Goal: Navigation & Orientation: Find specific page/section

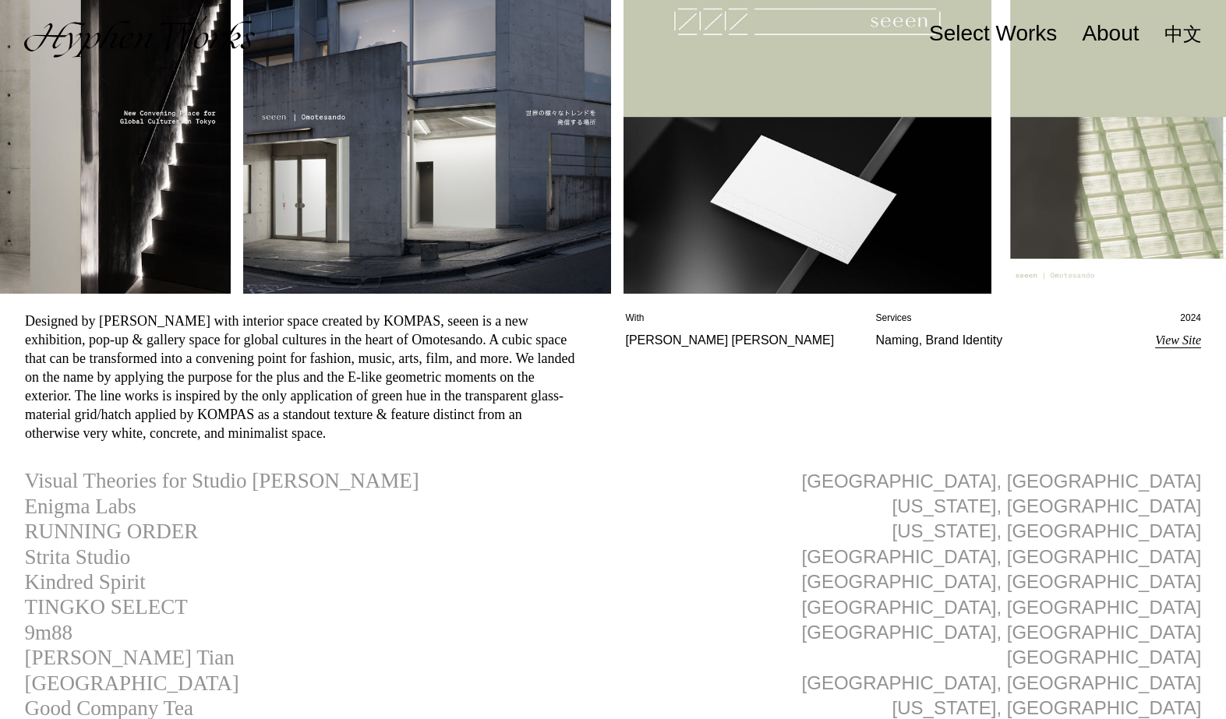
scroll to position [401, 0]
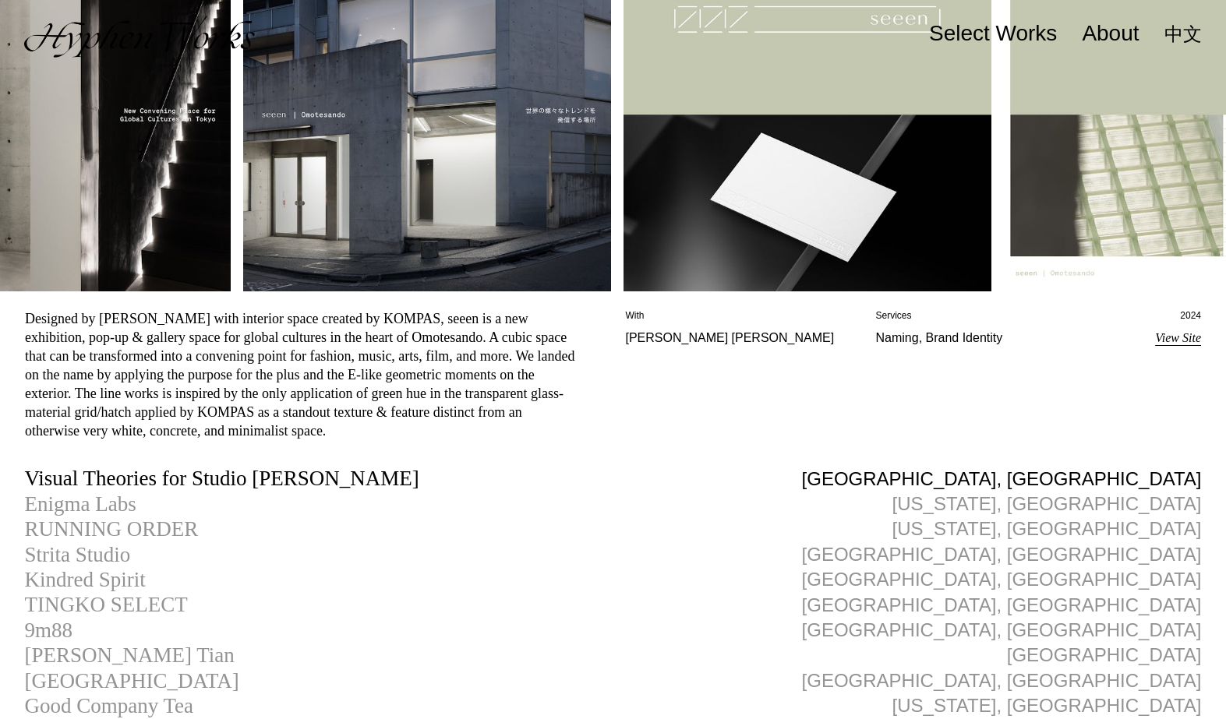
click at [238, 478] on div "Visual Theories for Studio [PERSON_NAME]" at bounding box center [221, 478] width 394 height 23
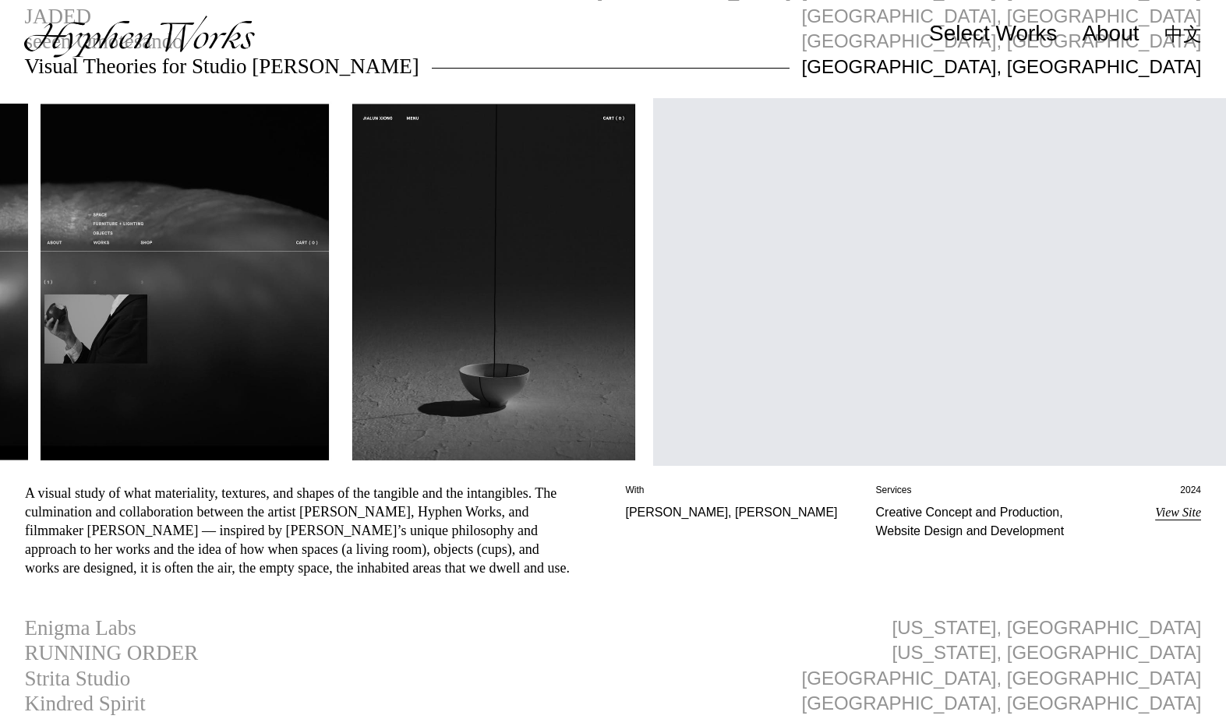
scroll to position [317, 0]
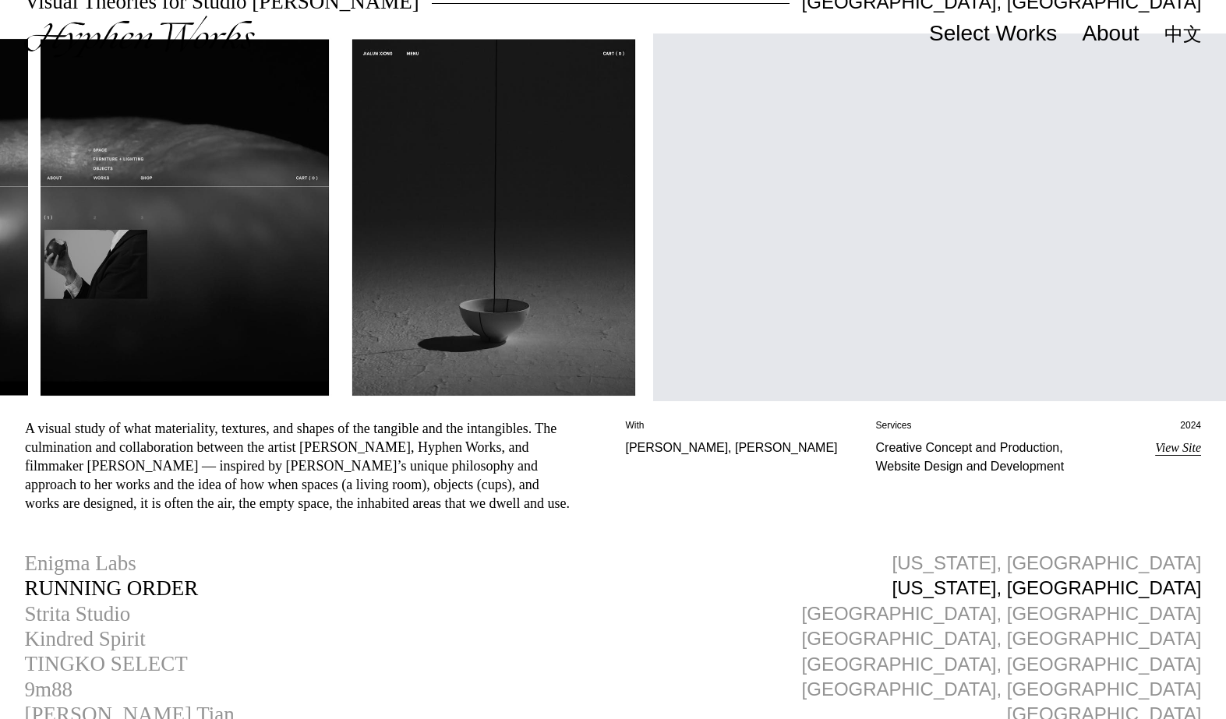
click at [118, 590] on div "RUNNING ORDER" at bounding box center [111, 588] width 174 height 23
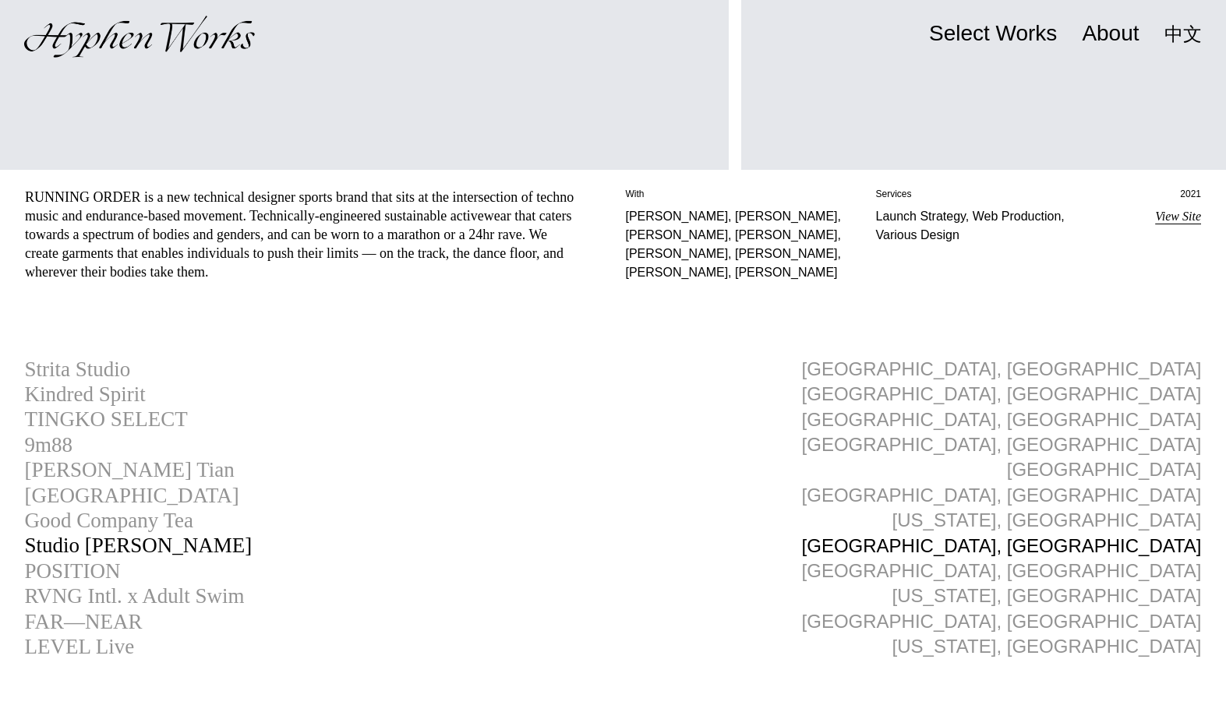
scroll to position [616, 0]
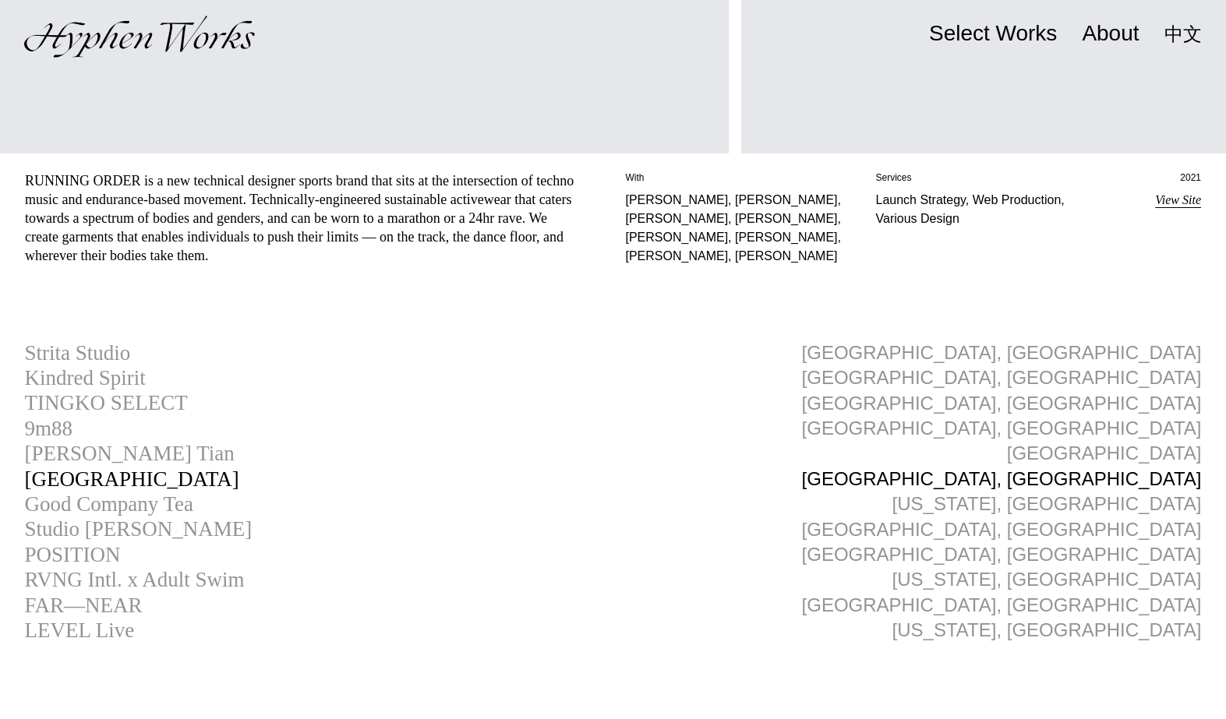
click at [104, 468] on div "[GEOGRAPHIC_DATA]" at bounding box center [131, 479] width 214 height 23
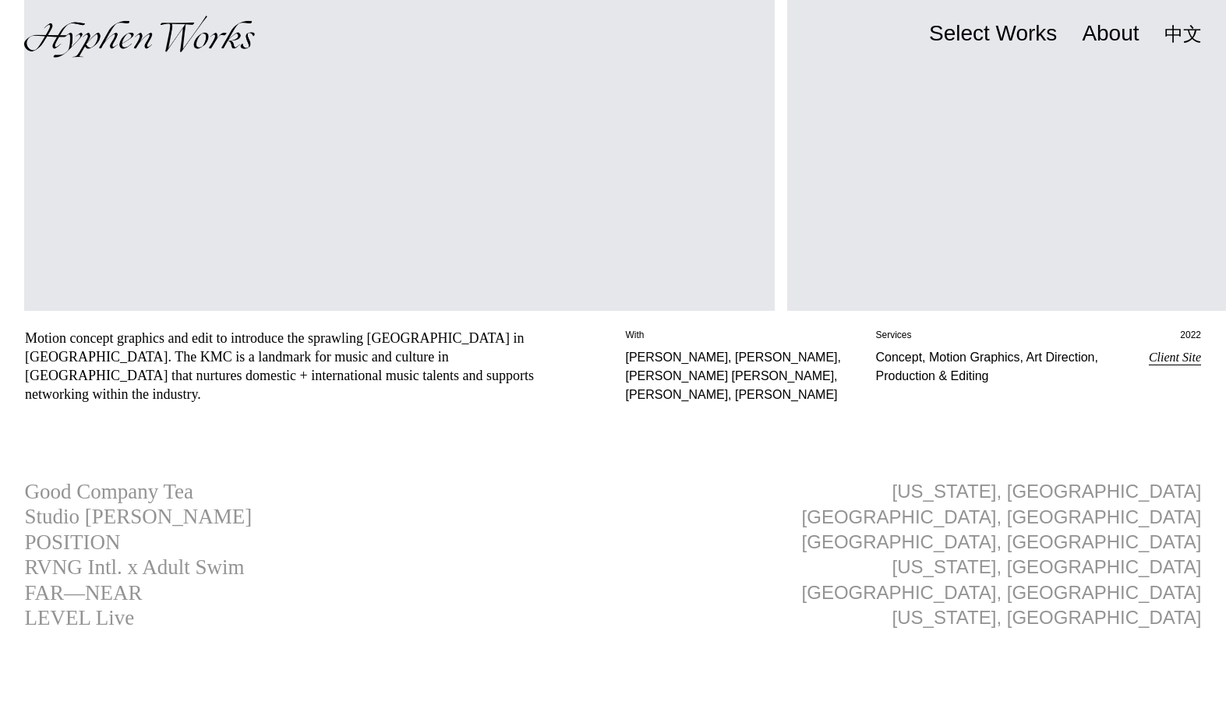
scroll to position [801, 0]
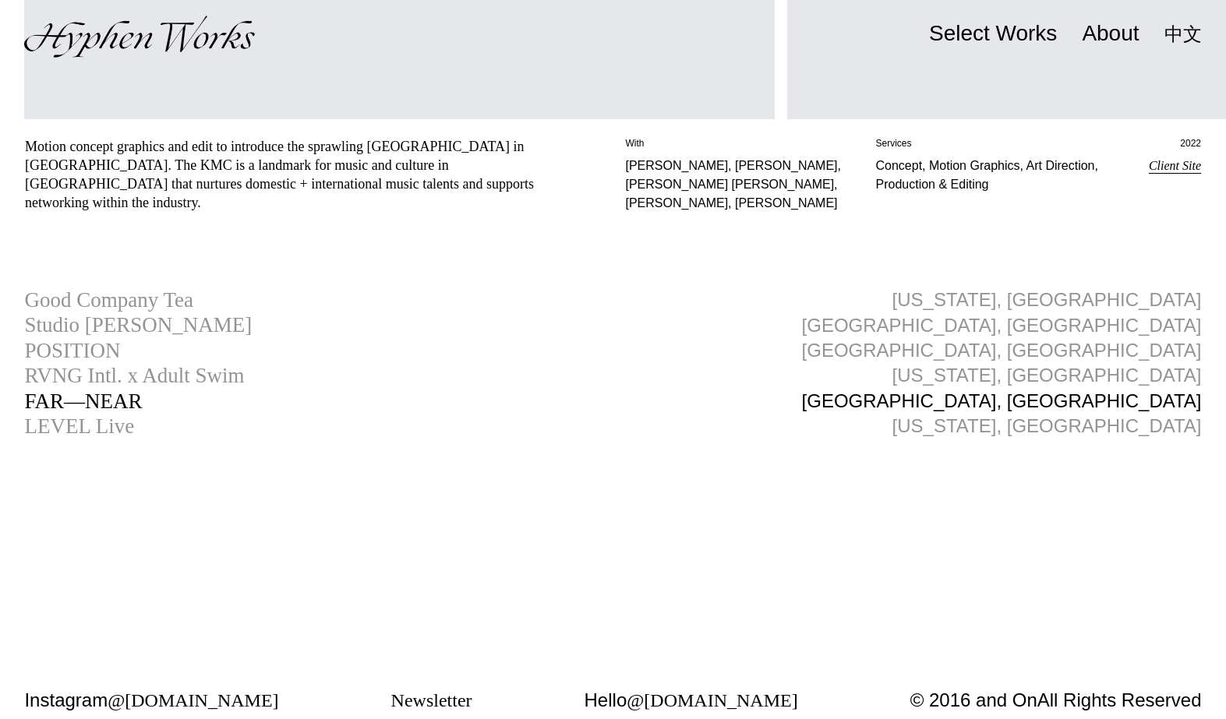
click at [99, 390] on div "FAR—NEAR" at bounding box center [83, 401] width 118 height 23
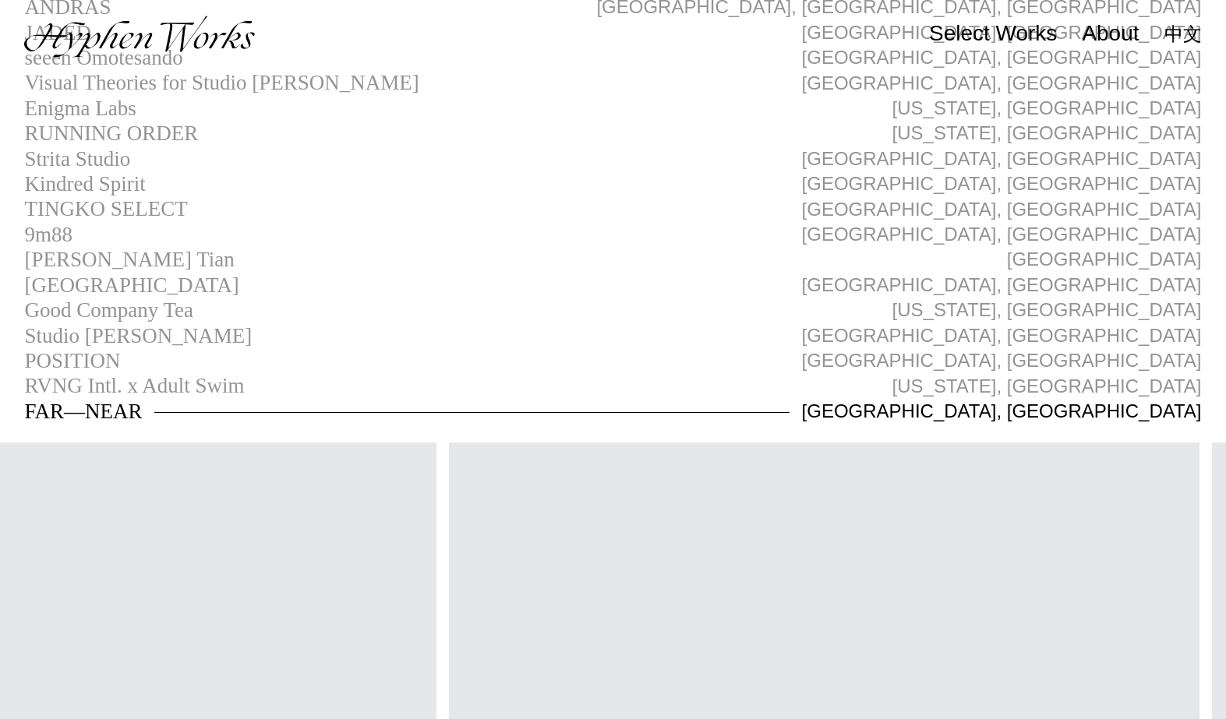
scroll to position [231, 0]
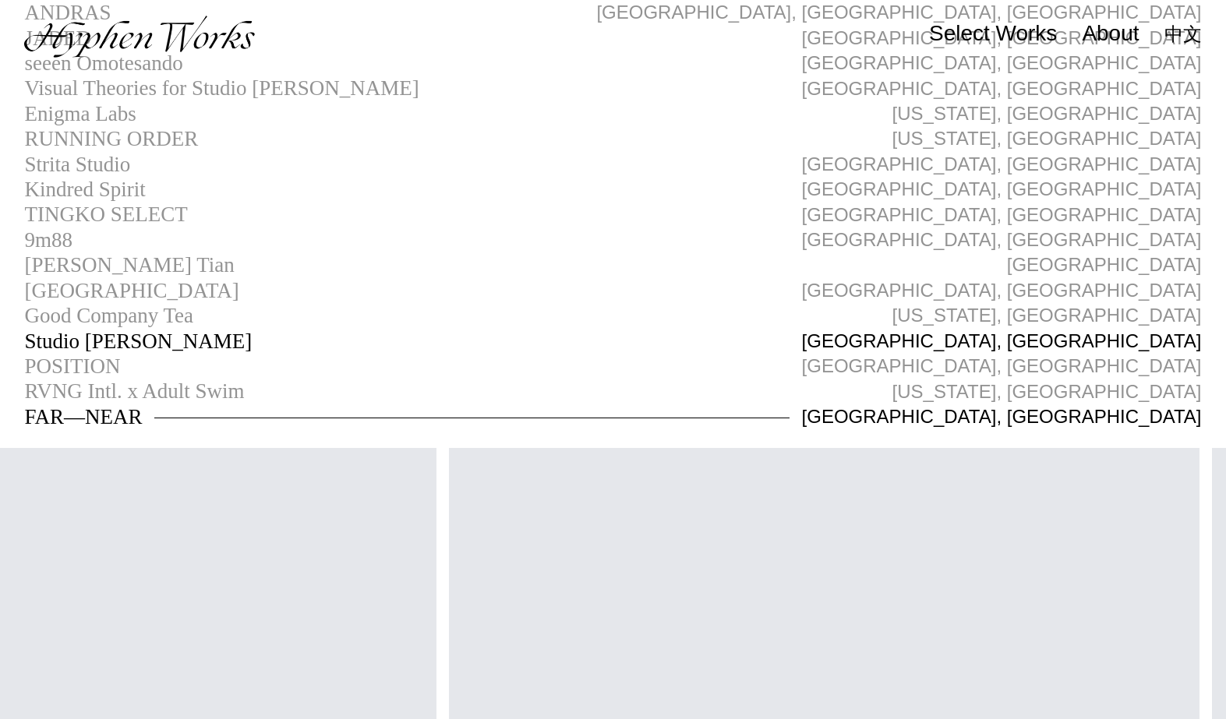
click at [162, 344] on div "Studio [PERSON_NAME]" at bounding box center [138, 341] width 228 height 23
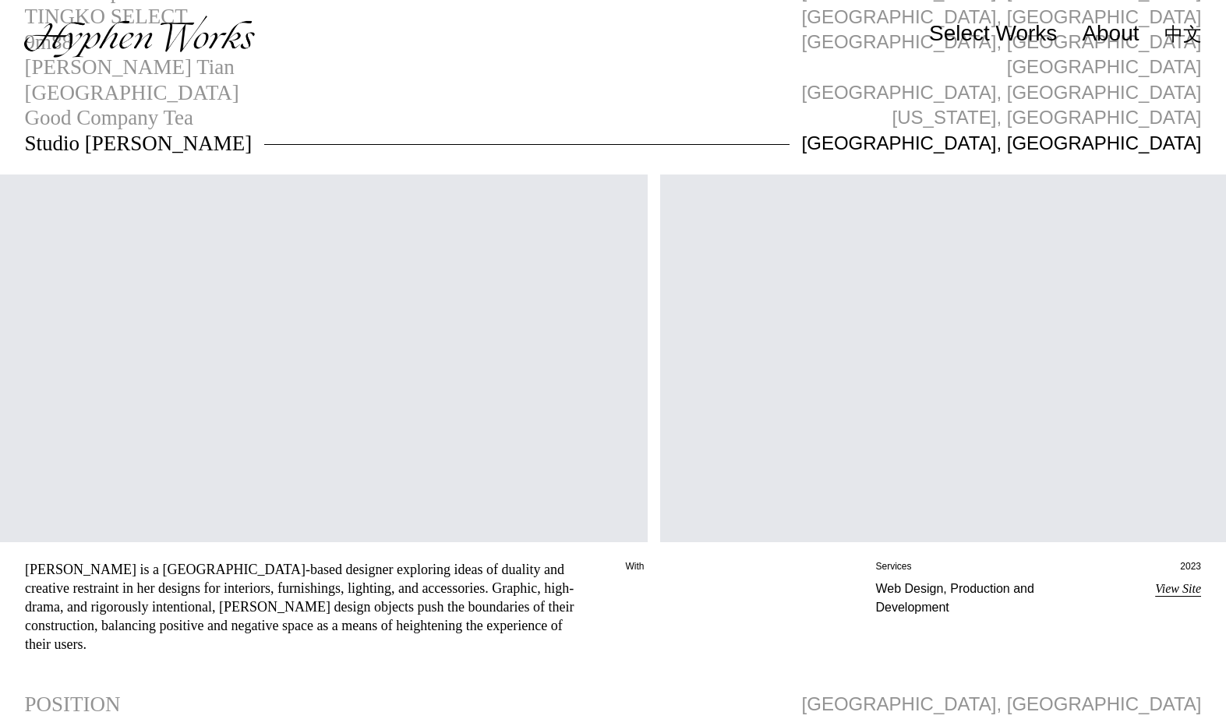
scroll to position [0, 120]
click at [135, 121] on div "Good Company Tea" at bounding box center [108, 117] width 169 height 23
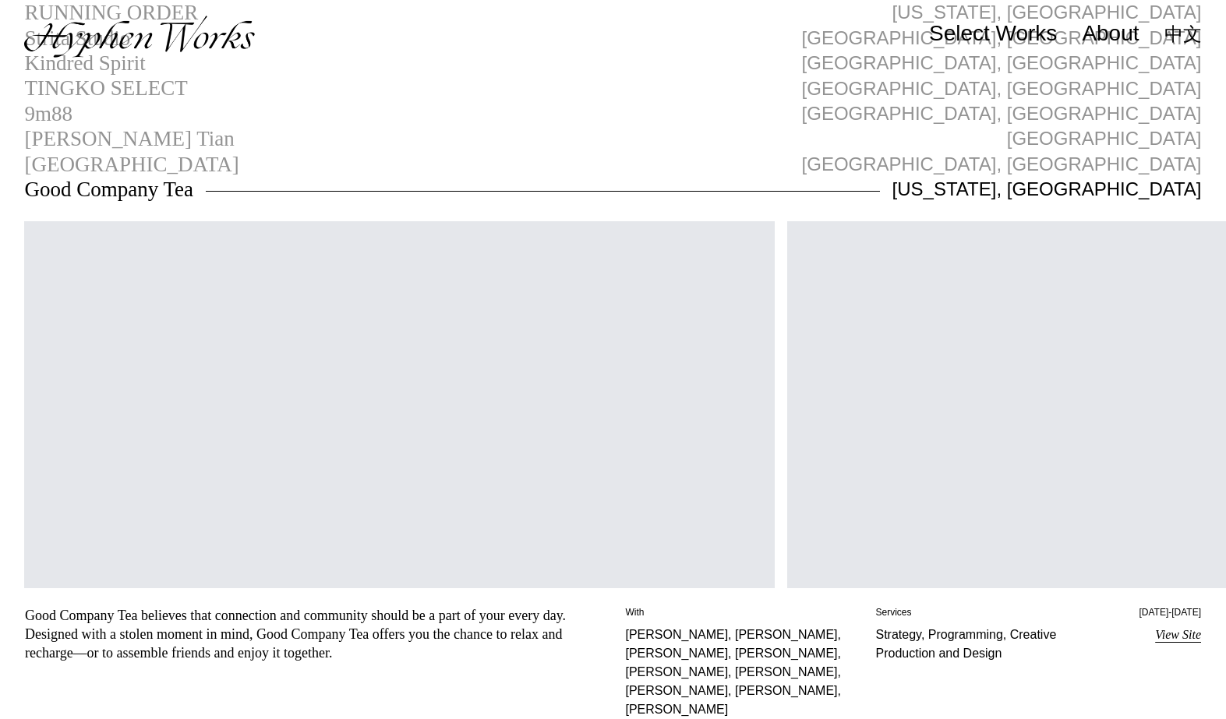
scroll to position [0, 43]
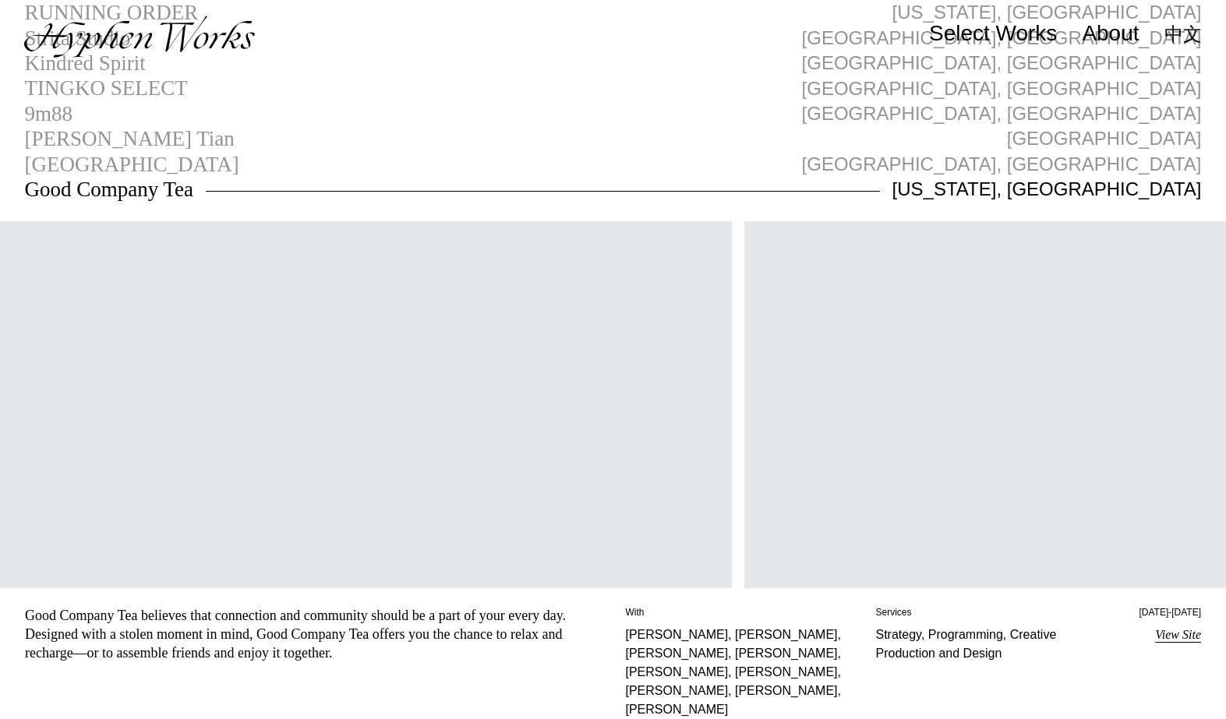
click at [115, 648] on div "Good Company Tea believes that connection and community should be a part of you…" at bounding box center [301, 635] width 552 height 56
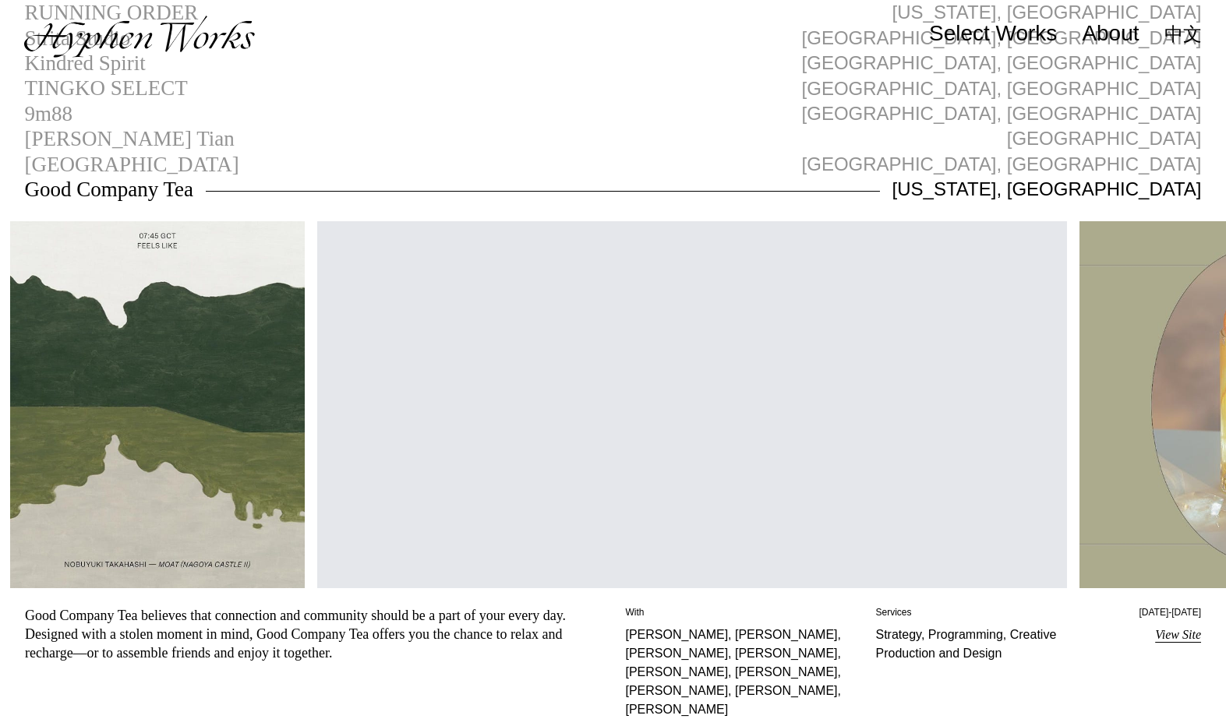
scroll to position [0, 2360]
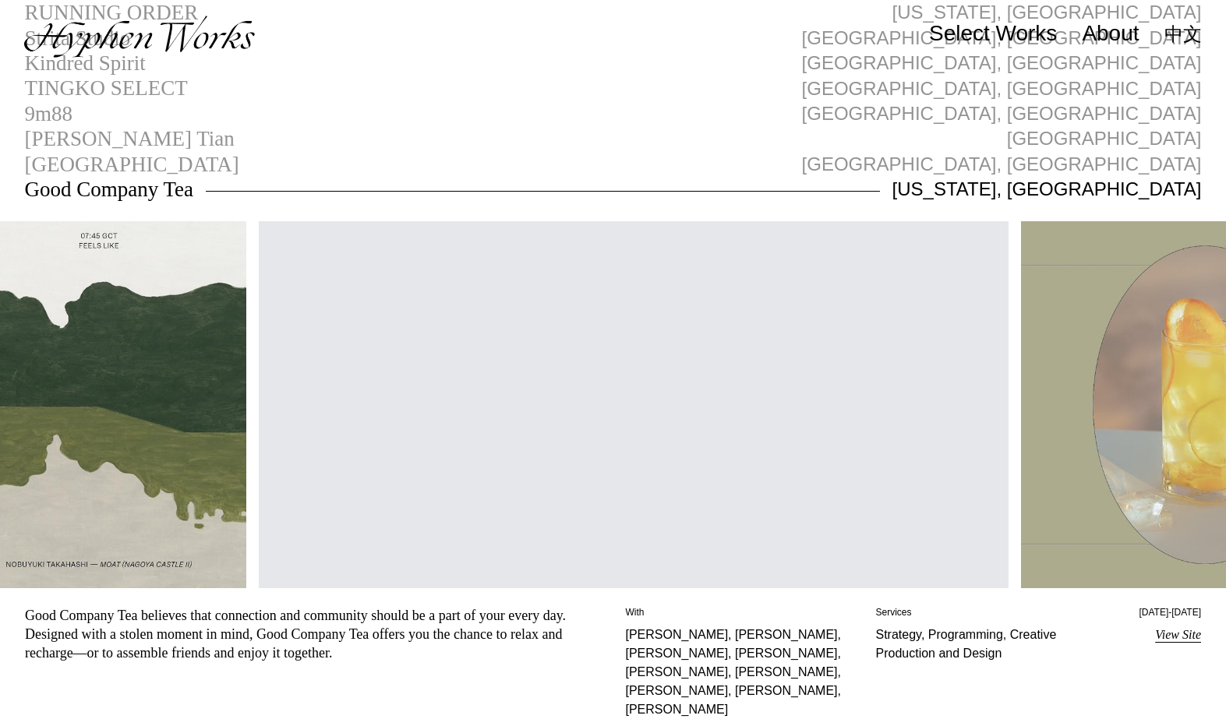
click at [1184, 638] on link "View Site" at bounding box center [1178, 634] width 46 height 13
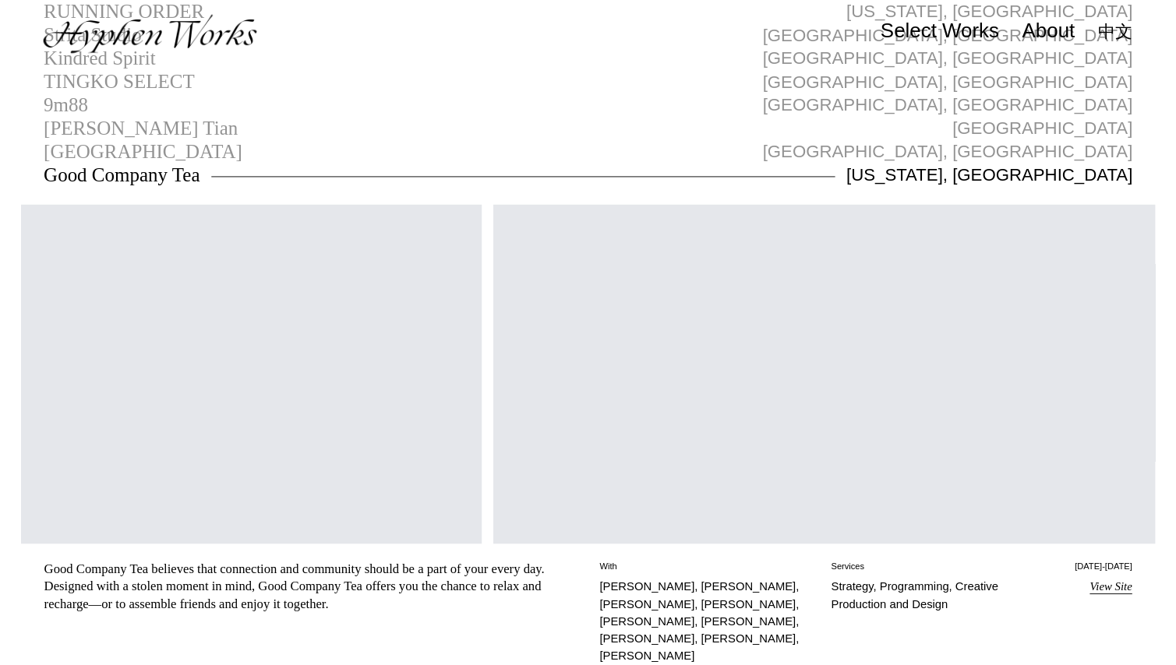
scroll to position [0, 191]
